Goal: Find specific fact: Find specific fact

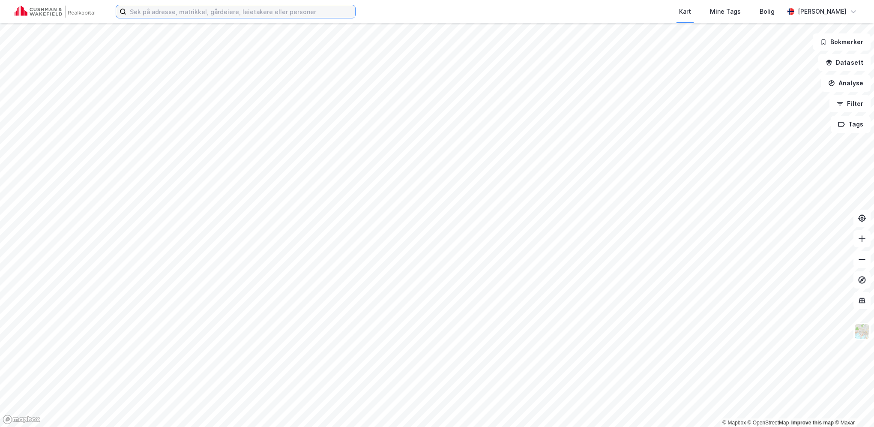
click at [278, 12] on input at bounding box center [240, 11] width 229 height 13
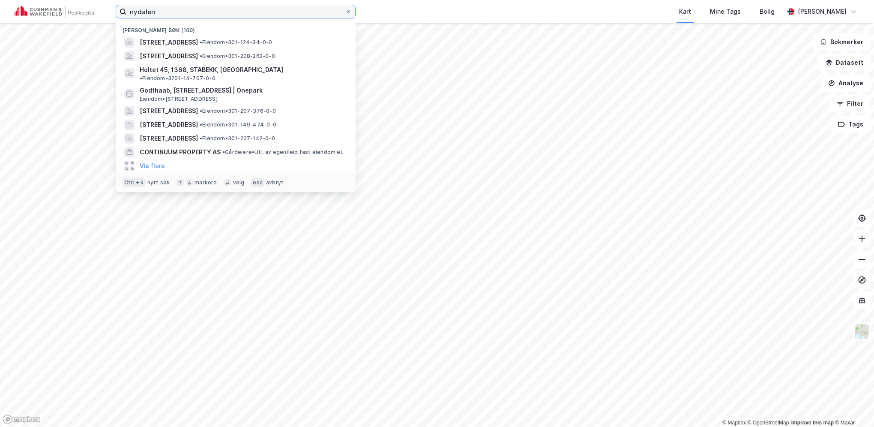
type input "nydalen"
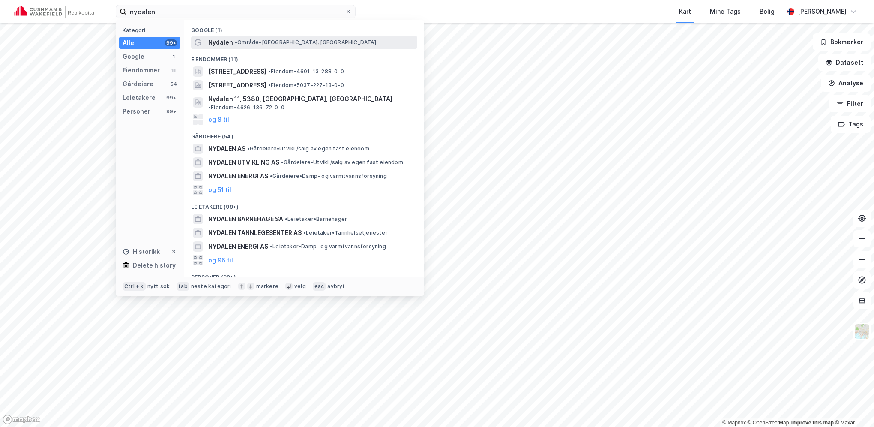
click at [302, 43] on span "• Område • [GEOGRAPHIC_DATA], [GEOGRAPHIC_DATA]" at bounding box center [305, 42] width 141 height 7
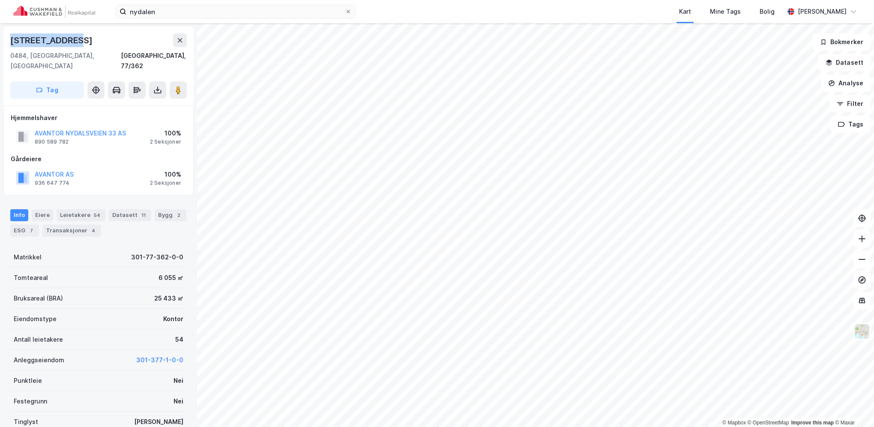
drag, startPoint x: 77, startPoint y: 42, endPoint x: 10, endPoint y: 45, distance: 66.9
click at [10, 45] on div "[STREET_ADDRESS]" at bounding box center [98, 40] width 177 height 14
copy div "[STREET_ADDRESS]"
drag, startPoint x: 69, startPoint y: 131, endPoint x: 34, endPoint y: 135, distance: 35.3
click at [34, 135] on div "AVANTOR NYDALSVEIEN 33 AS 890 589 782" at bounding box center [71, 136] width 110 height 17
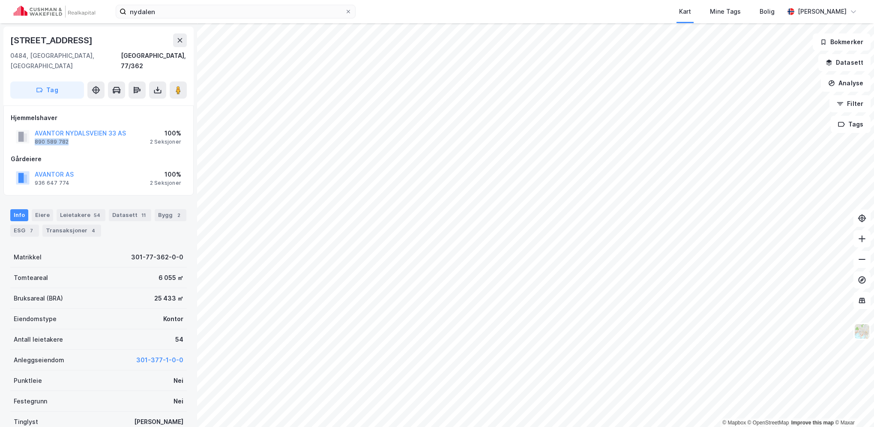
copy div "890 589 782"
